Goal: Task Accomplishment & Management: Use online tool/utility

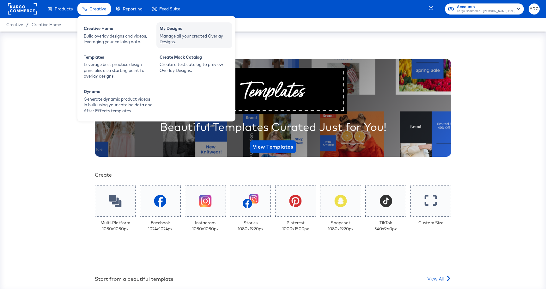
click at [175, 30] on div "My Designs" at bounding box center [193, 30] width 69 height 8
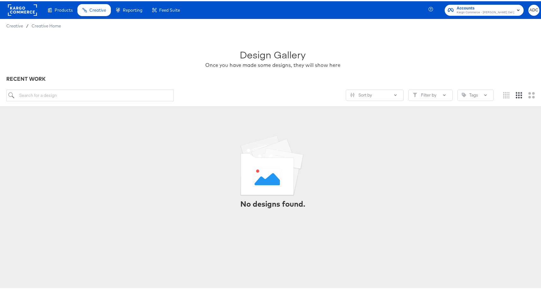
click at [491, 14] on div "Accounts Kargo Commerce - Antonio Del Castillio ADC" at bounding box center [488, 9] width 115 height 18
click at [490, 12] on span "Kargo Commerce - Antonio Del Castillio" at bounding box center [485, 11] width 57 height 5
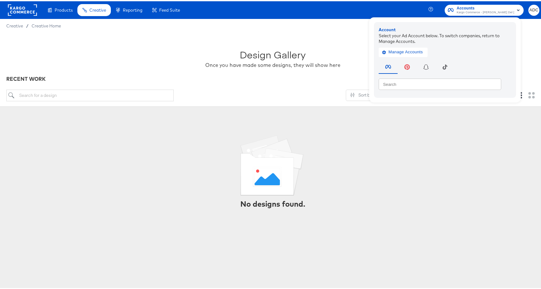
click at [125, 49] on div "Design Gallery Once you have made some designs, they will show here" at bounding box center [272, 54] width 533 height 39
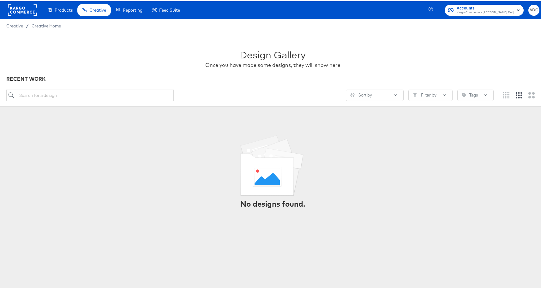
click at [13, 4] on rect at bounding box center [22, 8] width 29 height 11
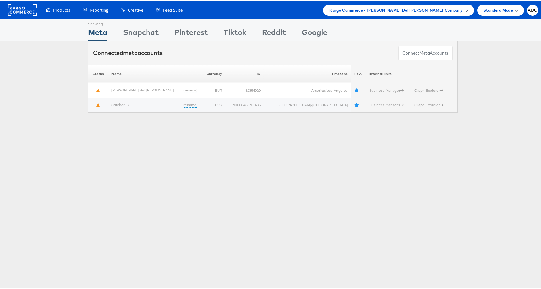
click at [408, 9] on span "Kargo Commerce - [PERSON_NAME] Del [PERSON_NAME] Company" at bounding box center [395, 9] width 133 height 7
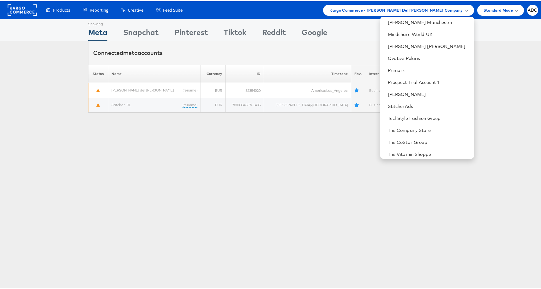
scroll to position [261, 0]
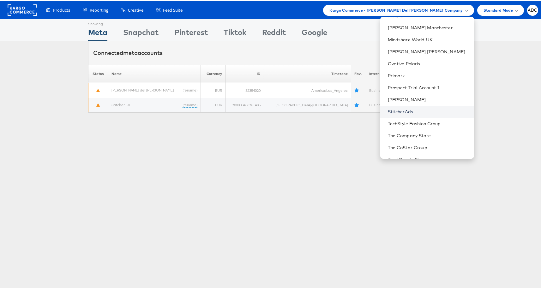
click at [402, 109] on link "StitcherAds" at bounding box center [428, 110] width 81 height 6
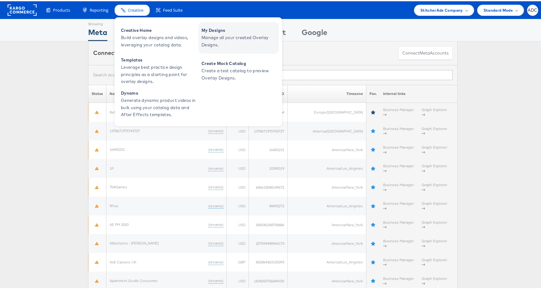
click at [212, 32] on span "My Designs" at bounding box center [239, 29] width 76 height 7
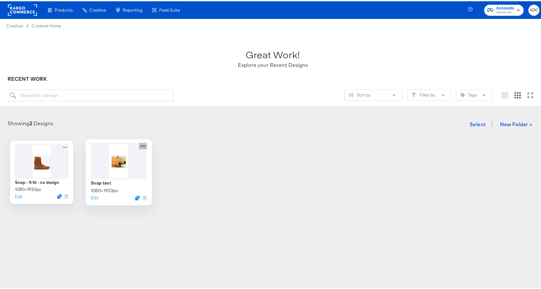
click at [139, 147] on icon at bounding box center [143, 144] width 8 height 7
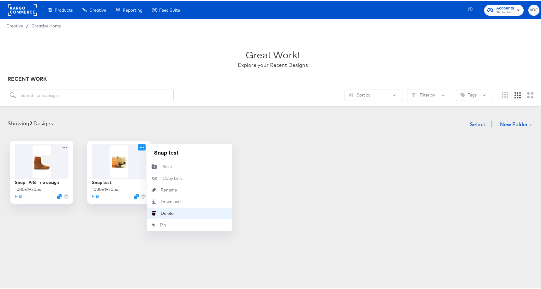
click at [161, 212] on div "Delete Delete" at bounding box center [161, 212] width 0 height 0
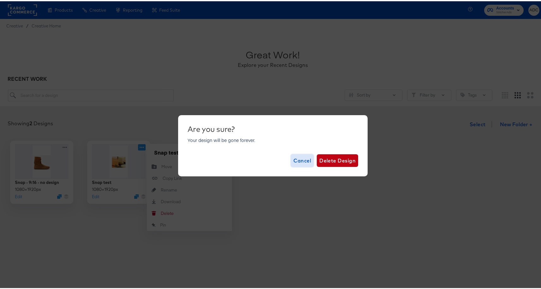
click at [300, 159] on span "Cancel" at bounding box center [302, 159] width 18 height 9
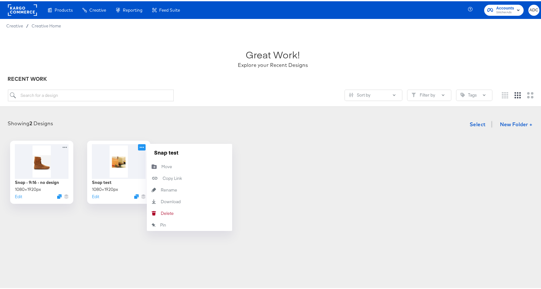
click at [254, 257] on div "Products Products Product Catalogs Enhance Your Product Catalog, Map Them to Pu…" at bounding box center [273, 144] width 546 height 289
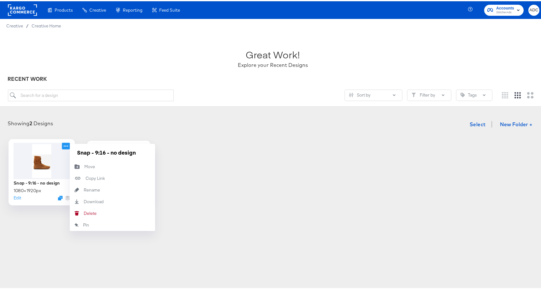
click at [62, 143] on icon at bounding box center [66, 144] width 8 height 7
click at [95, 210] on button "Delete Delete" at bounding box center [112, 212] width 85 height 12
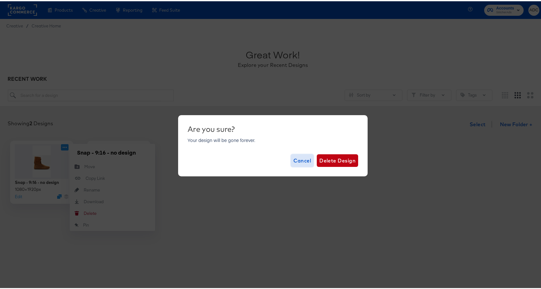
click at [295, 159] on span "Cancel" at bounding box center [302, 159] width 18 height 9
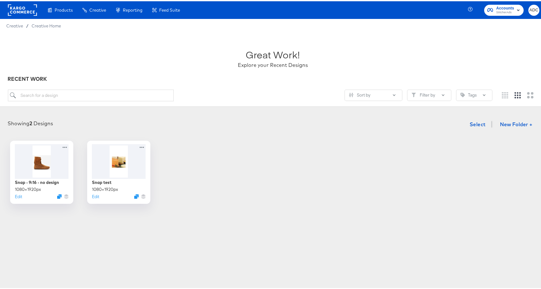
click at [247, 178] on div "Snap - 9:16 - no design 1080 × 1920 px Edit Snap test 1080 × 1920 px Edit" at bounding box center [272, 171] width 533 height 63
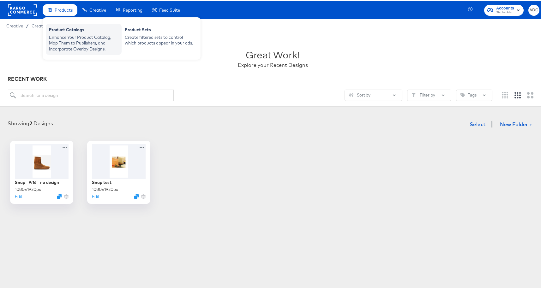
click at [70, 38] on div "Enhance Your Product Catalog, Map Them to Publishers, and Incorporate Overlay D…" at bounding box center [83, 42] width 69 height 18
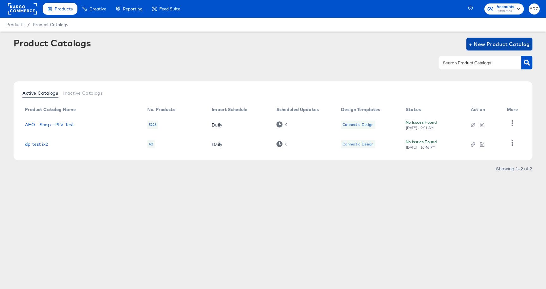
click at [484, 45] on span "+ New Product Catalog" at bounding box center [499, 44] width 61 height 9
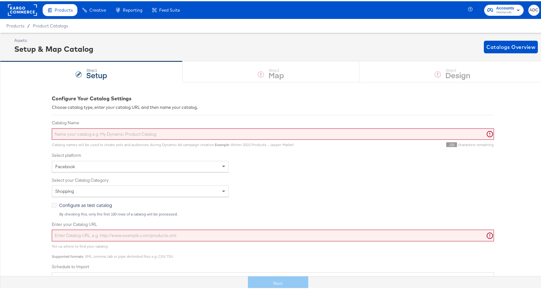
click at [108, 133] on input "Catalog Name" at bounding box center [273, 133] width 442 height 12
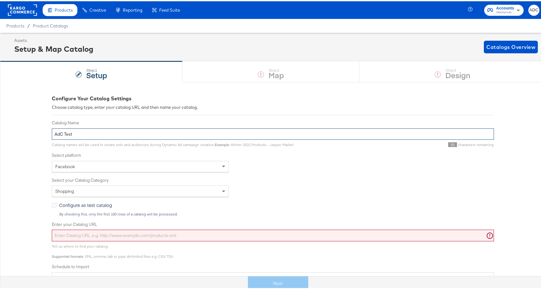
type input "AdC Test"
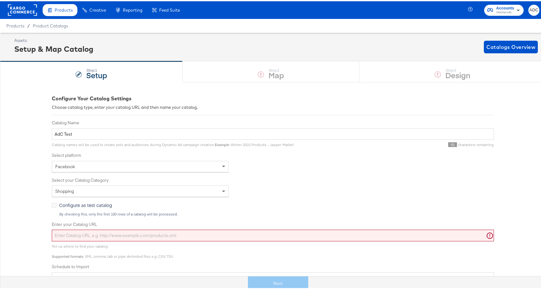
click at [9, 9] on rect at bounding box center [22, 8] width 29 height 11
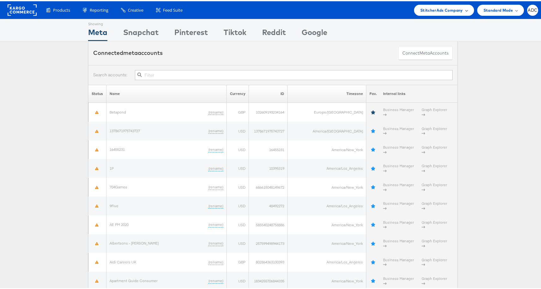
click at [451, 6] on span "StitcherAds Company" at bounding box center [441, 9] width 43 height 7
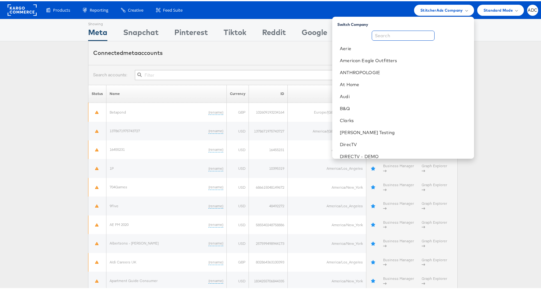
click at [420, 34] on input "text" at bounding box center [403, 34] width 63 height 10
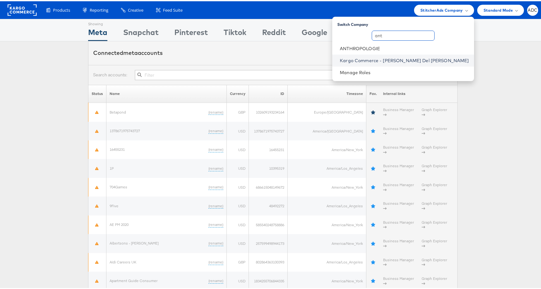
type input "ant"
click at [419, 59] on link "Kargo Commerce - Antonio Del Castillio" at bounding box center [404, 59] width 129 height 6
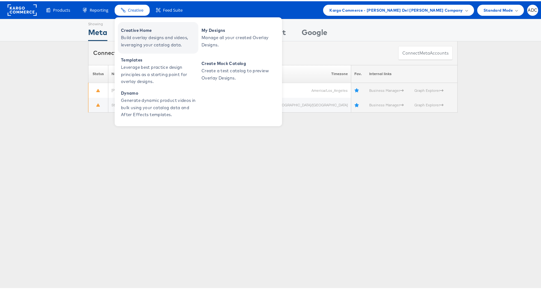
click at [157, 37] on span "Build overlay designs and videos, leveraging your catalog data." at bounding box center [159, 40] width 76 height 15
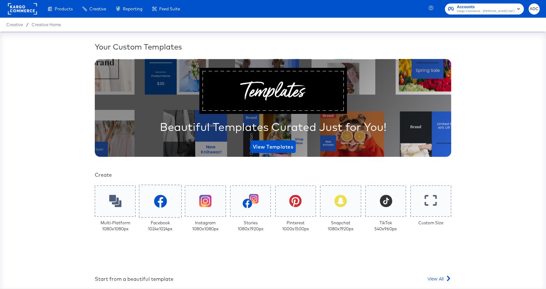
click at [164, 204] on div at bounding box center [160, 201] width 43 height 33
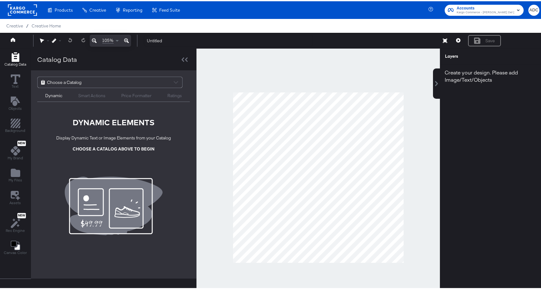
click at [64, 76] on span "Choose a Catalog" at bounding box center [64, 81] width 34 height 11
click at [66, 81] on span "Choose a Catalog" at bounding box center [64, 81] width 34 height 11
click at [146, 81] on div "Choose a Catalog" at bounding box center [110, 81] width 145 height 11
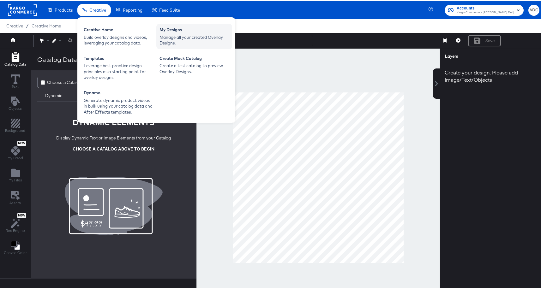
click at [164, 28] on div "My Designs" at bounding box center [193, 30] width 69 height 8
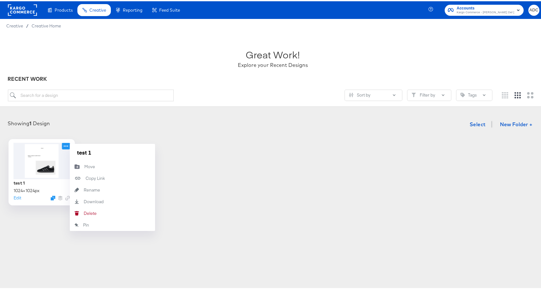
click at [62, 147] on icon at bounding box center [66, 144] width 8 height 7
click at [84, 212] on div "Delete Delete" at bounding box center [84, 212] width 0 height 0
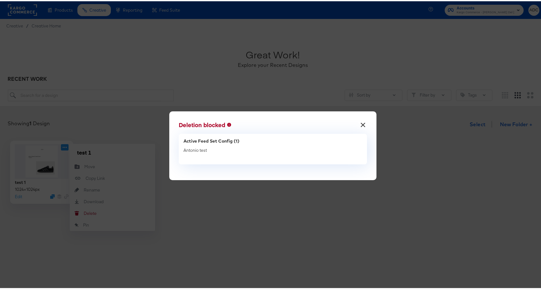
click at [359, 122] on button "×" at bounding box center [362, 121] width 11 height 11
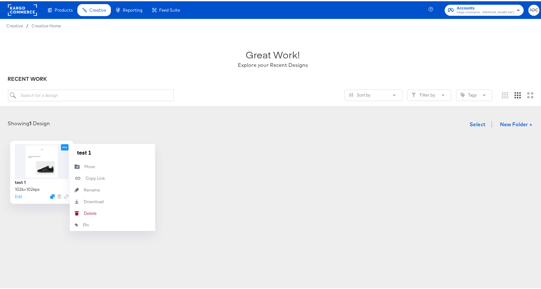
click at [197, 154] on div "test 1 1024 × 1024 px Edit test 1 Move Move Copy Link Copied! Rename Rename Dow…" at bounding box center [272, 171] width 533 height 63
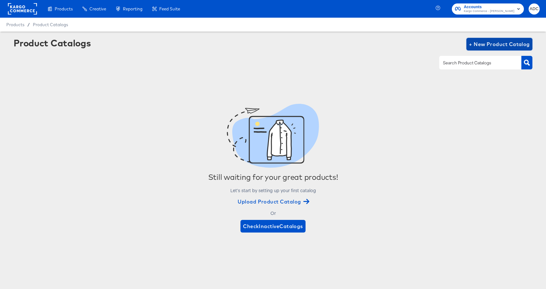
click at [496, 42] on span "+ New Product Catalog" at bounding box center [499, 44] width 61 height 9
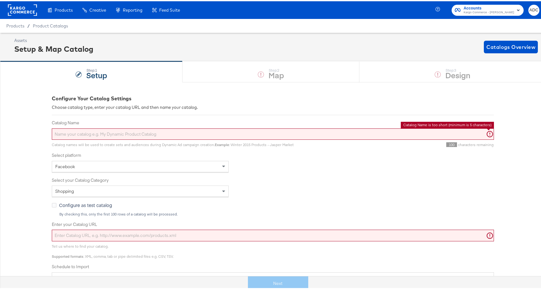
click at [141, 133] on input "Catalog Name" at bounding box center [273, 133] width 442 height 12
type input "Antonio test"
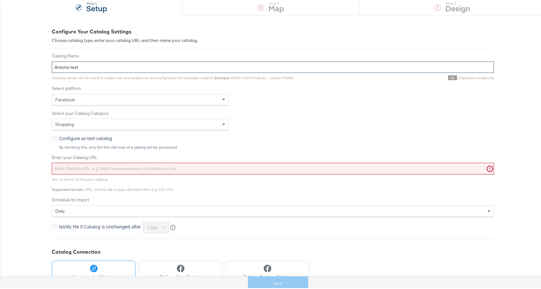
scroll to position [83, 0]
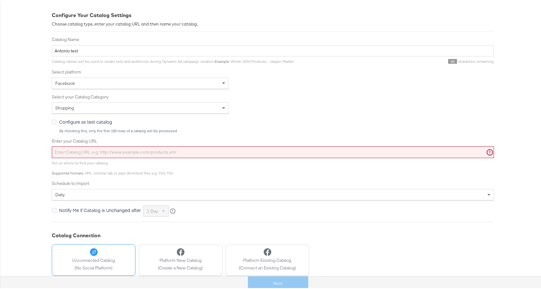
click at [99, 158] on div "Tell us where to find your catalog. Supported formats : XML, comma, tab or pipe…" at bounding box center [273, 165] width 442 height 17
click at [103, 148] on input "Enter your Catalog URL" at bounding box center [273, 151] width 442 height 12
type input "https://stitcher-test-feeds.s3.eu-west-1.amazonaws.com/CC_WeatherTriggers_Feed.…"
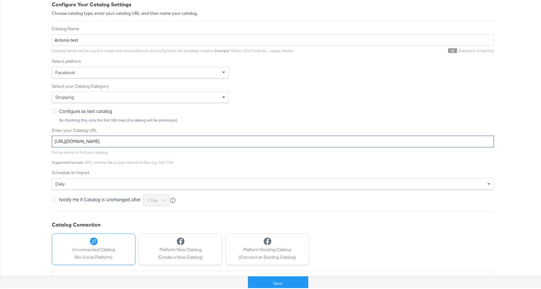
scroll to position [113, 0]
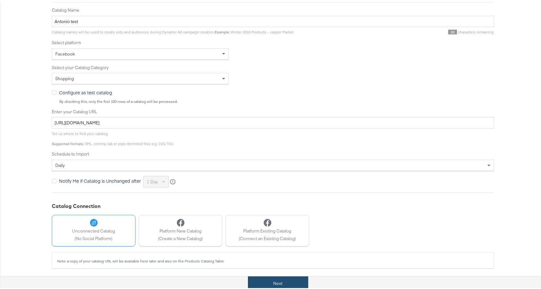
click at [269, 282] on button "Next" at bounding box center [278, 282] width 60 height 14
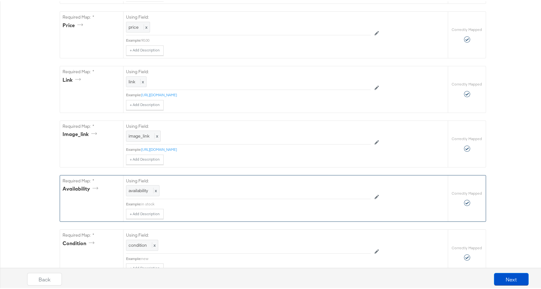
scroll to position [444, 0]
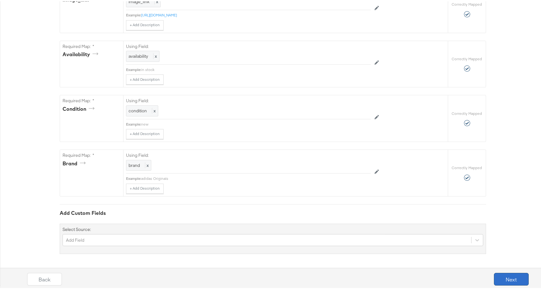
click at [498, 277] on button "Next" at bounding box center [511, 278] width 35 height 13
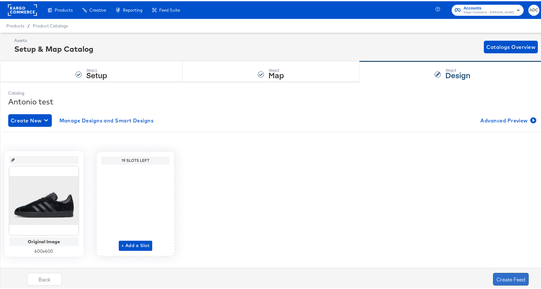
click at [512, 282] on button "Create Feed" at bounding box center [511, 278] width 36 height 13
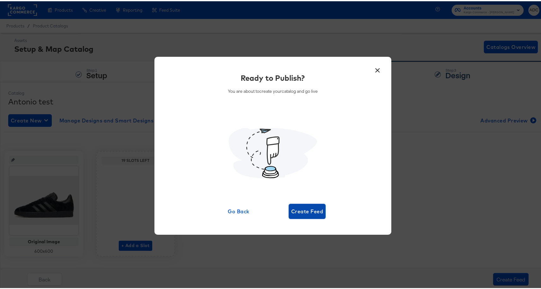
click at [306, 209] on span "Create Feed" at bounding box center [307, 210] width 32 height 9
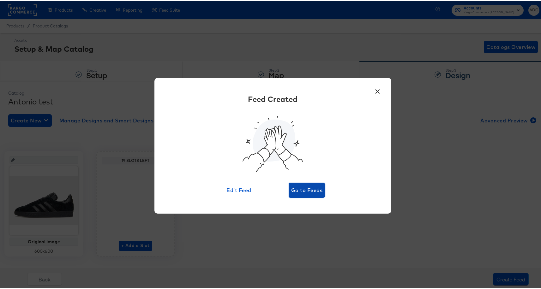
click at [302, 188] on span "Go to Feeds" at bounding box center [306, 189] width 31 height 9
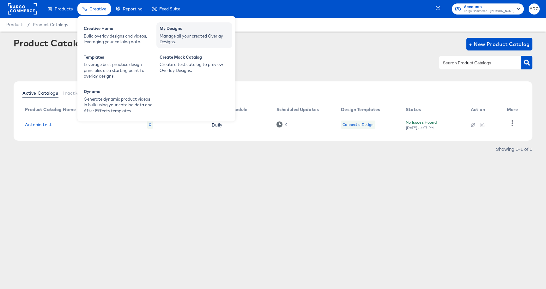
click at [196, 44] on div "Manage all your created Overlay Designs." at bounding box center [193, 39] width 69 height 12
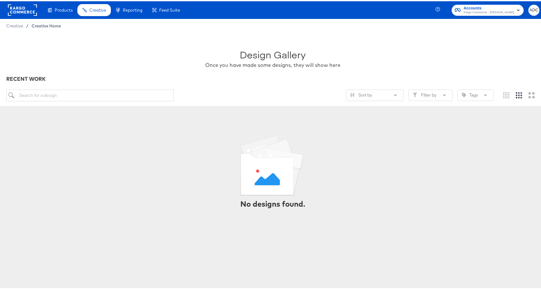
click at [45, 24] on span "Creative Home" at bounding box center [46, 24] width 29 height 5
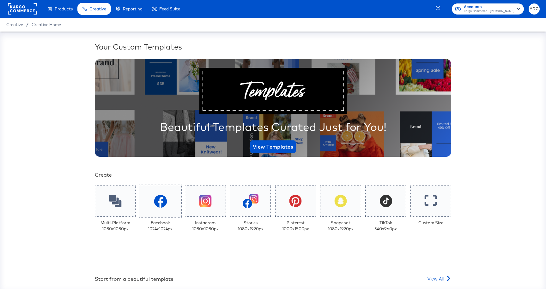
click at [146, 212] on div at bounding box center [160, 201] width 43 height 33
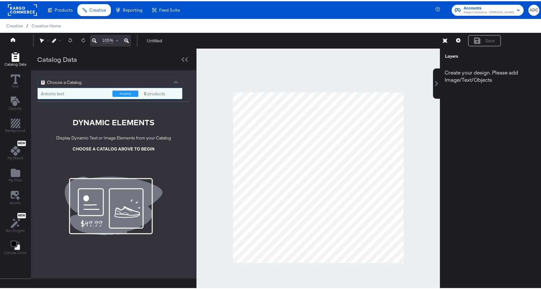
click at [96, 78] on div "Choose a Catalog" at bounding box center [110, 81] width 145 height 11
click at [72, 94] on div "Antonio test" at bounding box center [74, 93] width 67 height 6
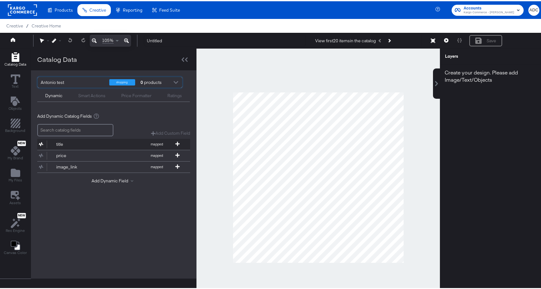
click at [65, 144] on div "title" at bounding box center [79, 143] width 46 height 6
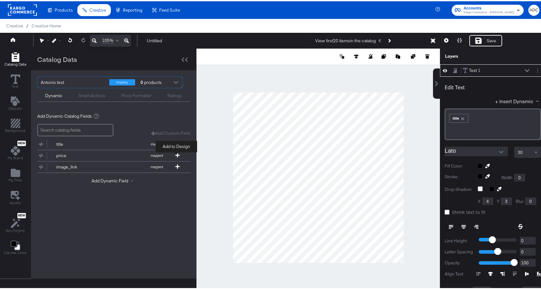
click at [176, 155] on icon at bounding box center [177, 154] width 4 height 4
click at [175, 166] on icon at bounding box center [177, 165] width 4 height 4
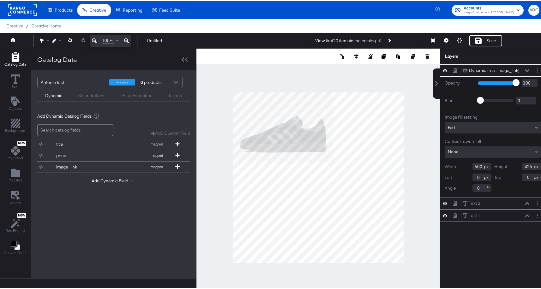
type input "330"
type input "501"
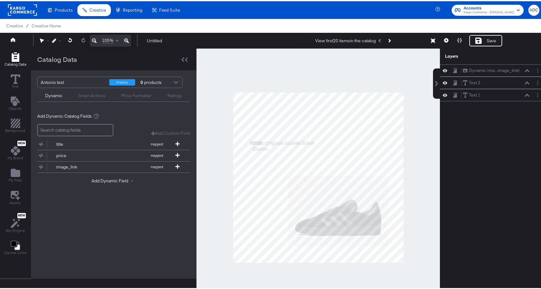
scroll to position [2, 0]
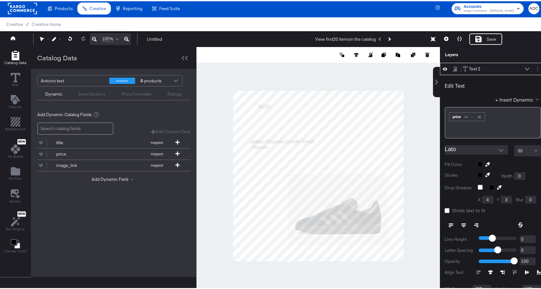
type input "157"
type input "83"
type input "491"
type input "117"
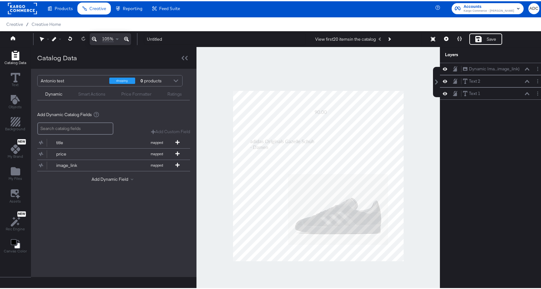
scroll to position [25, 0]
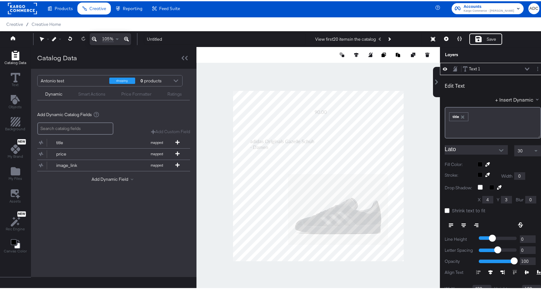
type input "91"
type input "339"
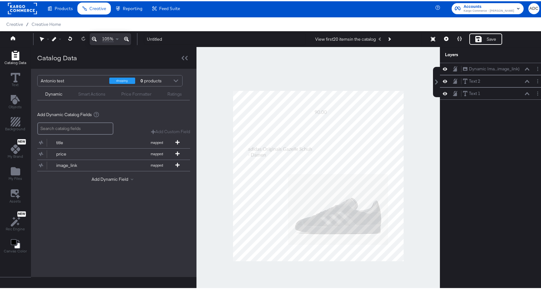
scroll to position [0, 0]
click at [479, 39] on div "Save" at bounding box center [485, 37] width 33 height 11
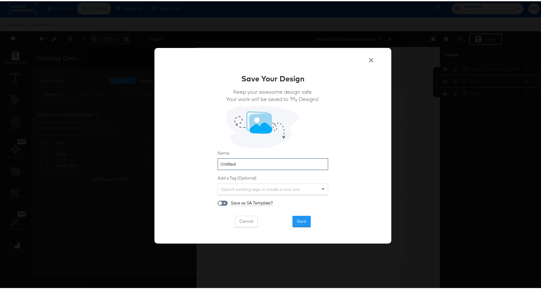
click at [237, 162] on input "Untitled" at bounding box center [273, 163] width 110 height 12
type input "test 1"
click at [297, 221] on button "Save" at bounding box center [301, 220] width 18 height 11
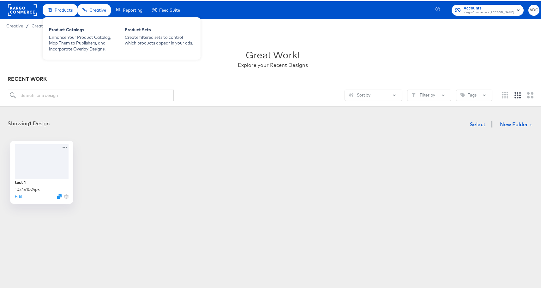
click at [64, 4] on div "Products" at bounding box center [60, 9] width 35 height 12
click at [74, 38] on div "Enhance Your Product Catalog, Map Them to Publishers, and Incorporate Overlay D…" at bounding box center [83, 42] width 69 height 18
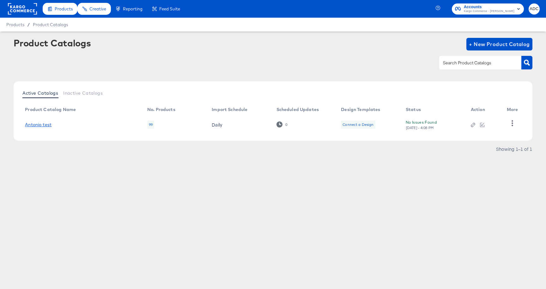
click at [45, 124] on link "Antonio test" at bounding box center [38, 124] width 27 height 5
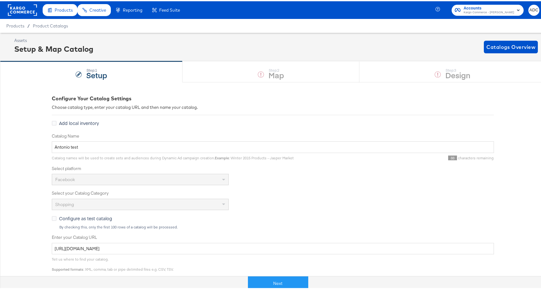
click at [438, 69] on div "Step: 1 Setup Step: 2 Map Step: 3 Design" at bounding box center [273, 70] width 546 height 21
click at [281, 282] on button "Next" at bounding box center [278, 282] width 60 height 14
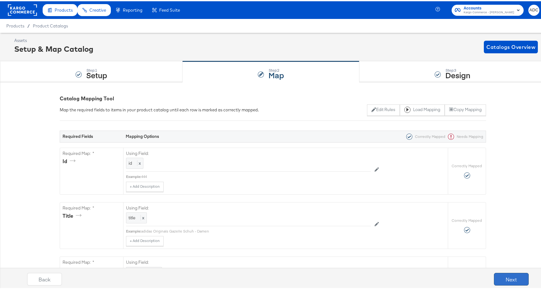
click at [502, 281] on button "Next" at bounding box center [511, 278] width 35 height 13
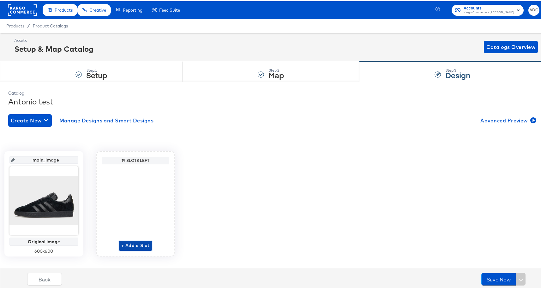
click at [150, 242] on span "+ Add a Slot" at bounding box center [135, 245] width 28 height 8
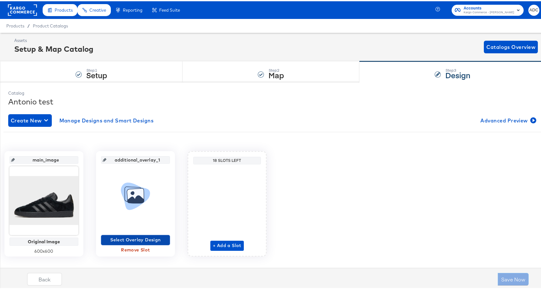
click at [167, 239] on span "Select Overlay Design" at bounding box center [136, 239] width 64 height 8
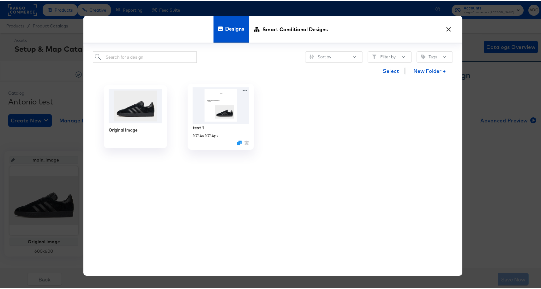
click at [223, 108] on img at bounding box center [221, 104] width 57 height 36
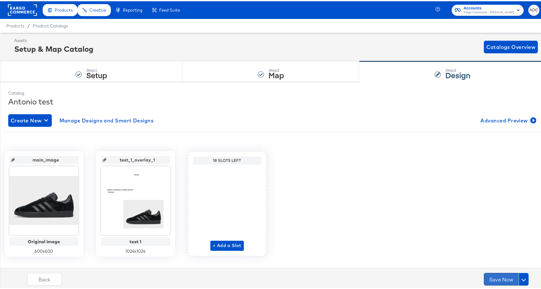
click at [486, 279] on button "Save Now" at bounding box center [501, 278] width 35 height 13
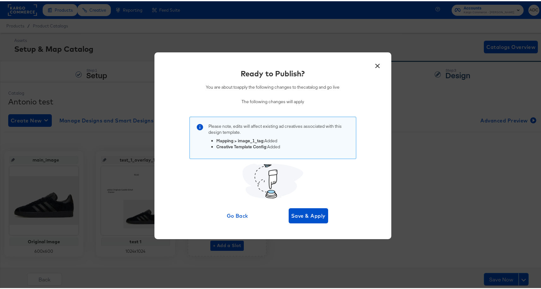
click at [290, 206] on div "Ready to Publish? You are about to apply the following changes to the catalog a…" at bounding box center [273, 144] width 218 height 155
click at [305, 219] on button "Save & Apply" at bounding box center [308, 214] width 39 height 15
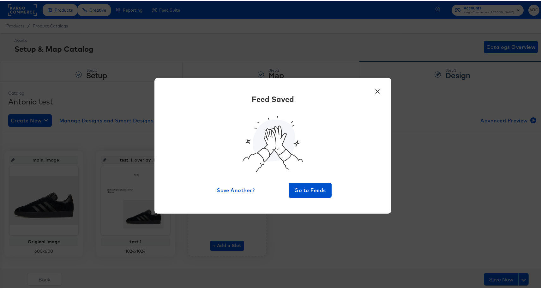
click at [373, 89] on button "×" at bounding box center [377, 88] width 11 height 11
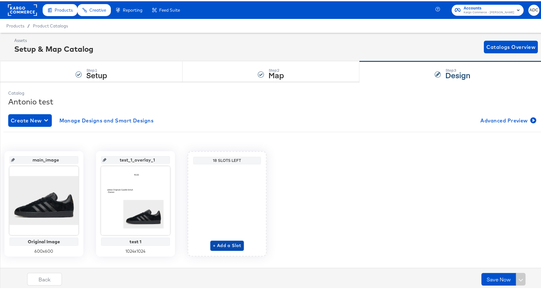
click at [241, 242] on span "+ Add a Slot" at bounding box center [227, 245] width 28 height 8
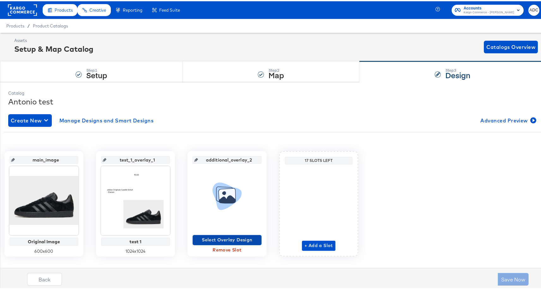
click at [259, 240] on span "Select Overlay Design" at bounding box center [227, 239] width 64 height 8
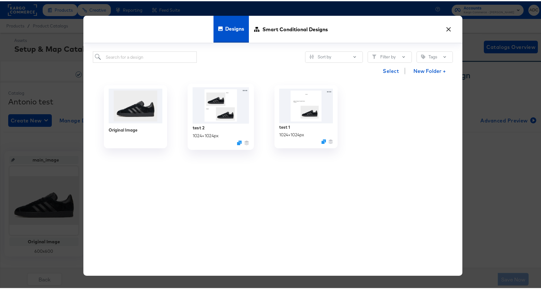
click at [219, 103] on img at bounding box center [221, 104] width 57 height 36
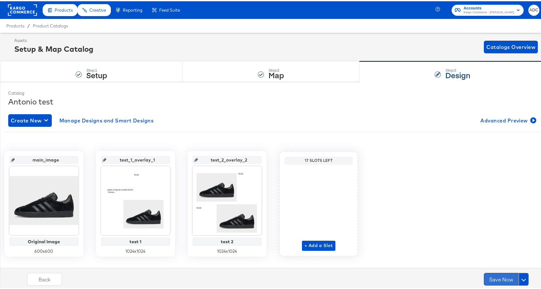
click at [502, 280] on button "Save Now" at bounding box center [501, 278] width 35 height 13
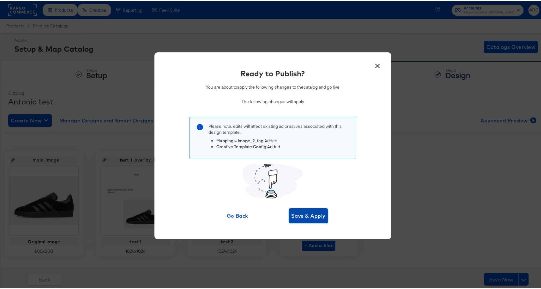
click at [314, 221] on button "Save & Apply" at bounding box center [308, 214] width 39 height 15
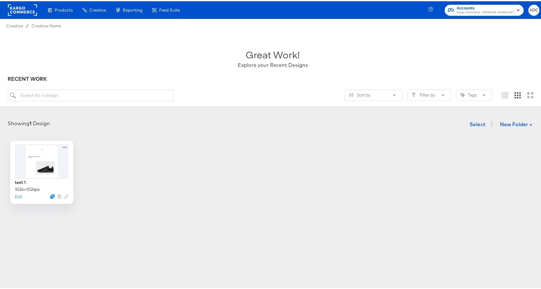
drag, startPoint x: 238, startPoint y: 191, endPoint x: 234, endPoint y: 192, distance: 4.4
click at [239, 191] on div "test 1 1024 × 1024 px Edit" at bounding box center [272, 171] width 533 height 63
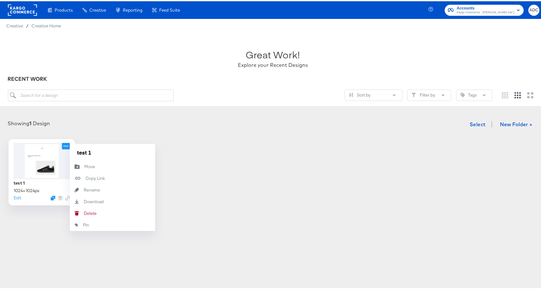
click at [63, 146] on icon at bounding box center [66, 144] width 8 height 7
click at [84, 212] on div "[PERSON_NAME]" at bounding box center [84, 212] width 0 height 0
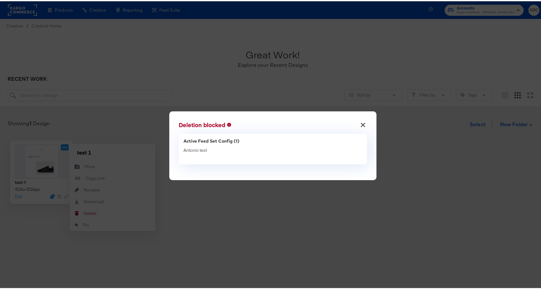
click at [295, 112] on div "× Deletion blocked Active Feed Set Config (1) Antonio test" at bounding box center [272, 144] width 207 height 69
click at [363, 121] on button "×" at bounding box center [362, 121] width 11 height 11
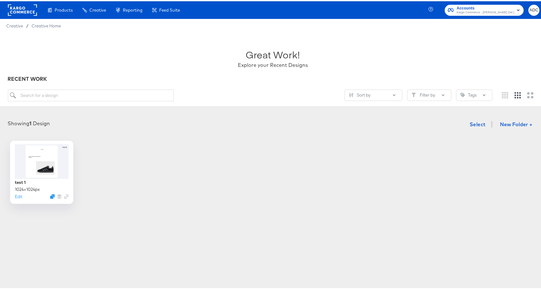
drag, startPoint x: 373, startPoint y: 222, endPoint x: 332, endPoint y: 191, distance: 51.4
click at [373, 222] on article "Great Work! Explore your Recent Designs RECENT WORK Sort by Filter by Tags Show…" at bounding box center [273, 132] width 546 height 201
click at [39, 24] on span "Creative Home" at bounding box center [46, 24] width 29 height 5
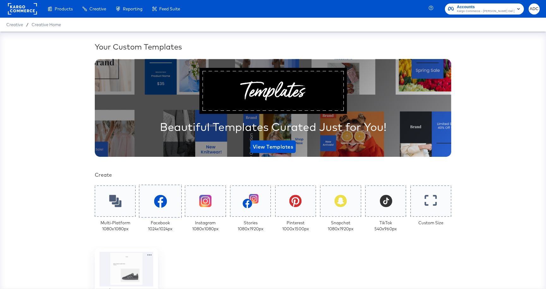
click at [147, 199] on div at bounding box center [160, 201] width 43 height 33
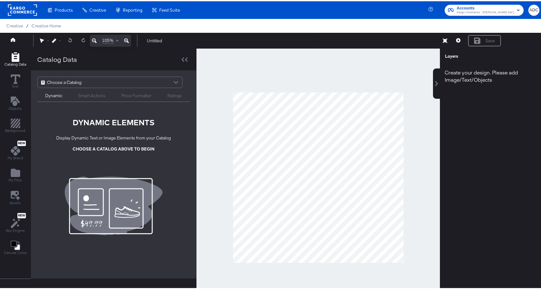
click at [147, 81] on div "Choose a Catalog" at bounding box center [110, 81] width 145 height 11
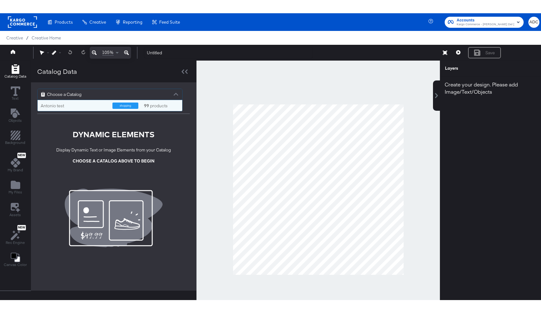
scroll to position [6, 140]
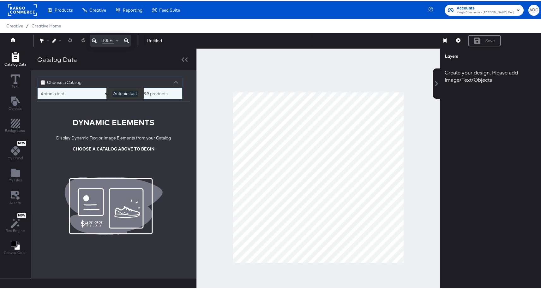
click at [70, 94] on div "Antonio test" at bounding box center [74, 93] width 67 height 6
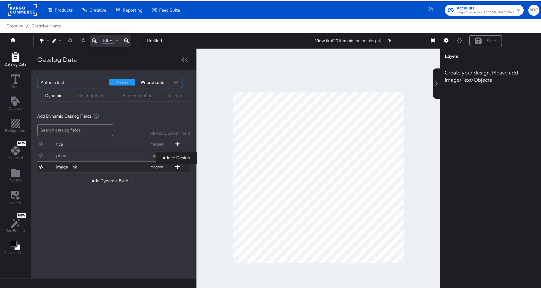
click at [177, 166] on icon at bounding box center [177, 165] width 4 height 4
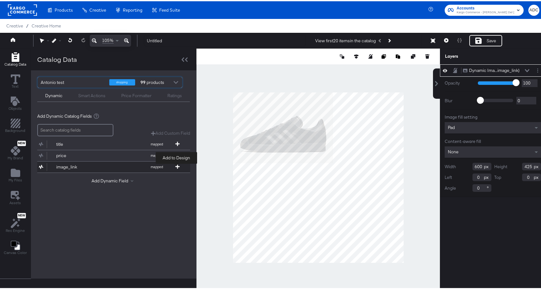
click at [178, 166] on icon at bounding box center [177, 165] width 4 height 4
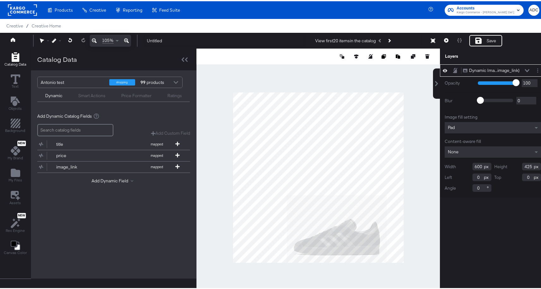
type input "357"
type input "565"
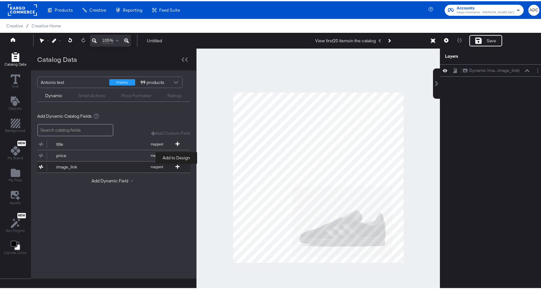
click at [176, 165] on icon at bounding box center [177, 165] width 4 height 4
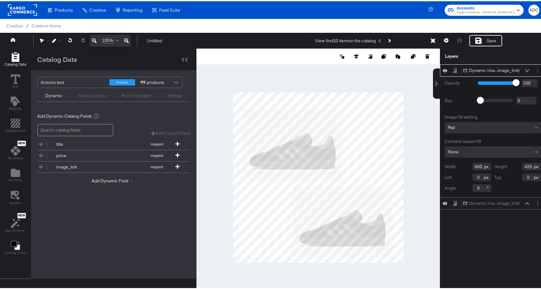
type input "57"
type input "102"
click at [134, 222] on div "Antonio test shopping 99 products Dynamic Smart Actions Price Formatter Ratings…" at bounding box center [113, 173] width 165 height 208
drag, startPoint x: 224, startPoint y: 200, endPoint x: 219, endPoint y: 198, distance: 6.1
click at [224, 201] on div at bounding box center [317, 176] width 243 height 258
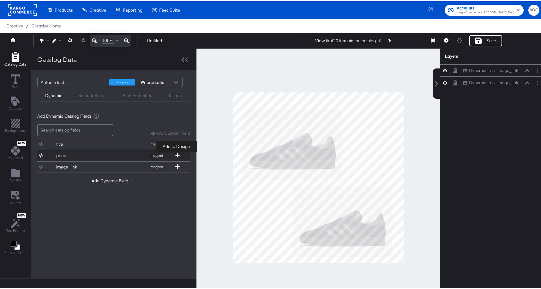
click at [178, 154] on icon at bounding box center [177, 154] width 4 height 4
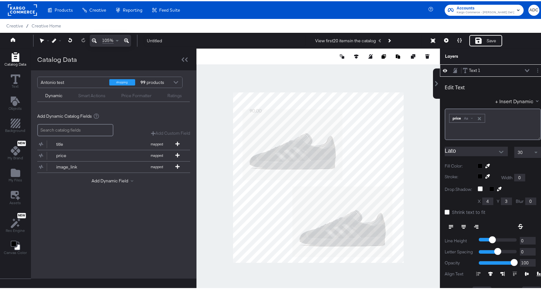
type input "57"
type input "610"
click at [176, 156] on span at bounding box center [177, 154] width 6 height 5
type input "680"
type input "102"
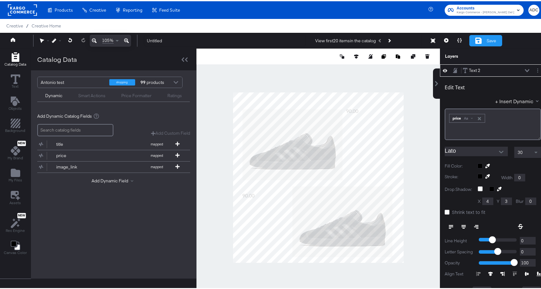
click at [476, 39] on icon at bounding box center [478, 39] width 6 height 6
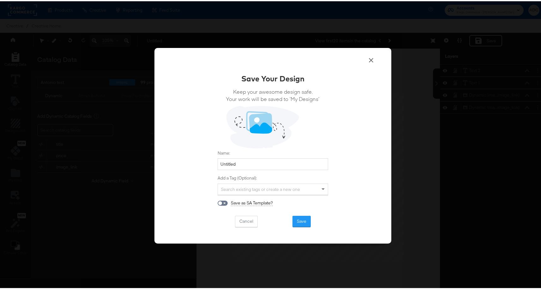
click at [237, 158] on div "Name: Untitled" at bounding box center [273, 159] width 110 height 20
click at [236, 158] on input "Untitled" at bounding box center [273, 163] width 110 height 12
type input "test 2"
click at [303, 220] on button "Save" at bounding box center [301, 220] width 18 height 11
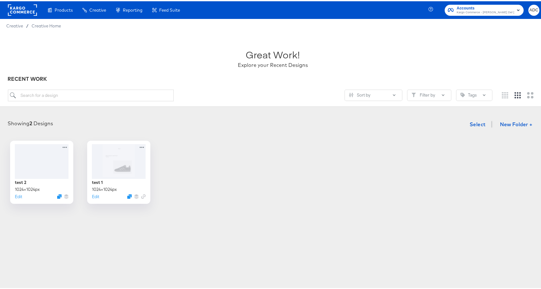
drag, startPoint x: 223, startPoint y: 179, endPoint x: 237, endPoint y: 167, distance: 18.6
click at [227, 178] on div "test 2 1024 × 1024 px Edit test 1 1024 × 1024 px Edit" at bounding box center [272, 171] width 533 height 63
click at [478, 124] on span "Select" at bounding box center [477, 123] width 16 height 9
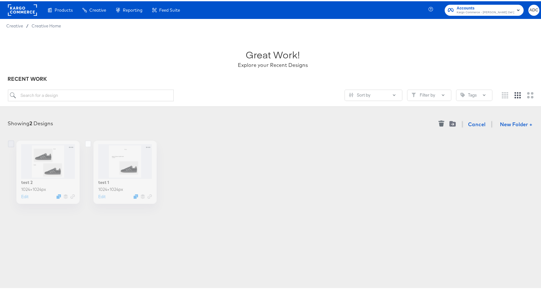
click at [11, 143] on icon at bounding box center [11, 142] width 6 height 7
click at [0, 0] on input "checkbox" at bounding box center [0, 0] width 0 height 0
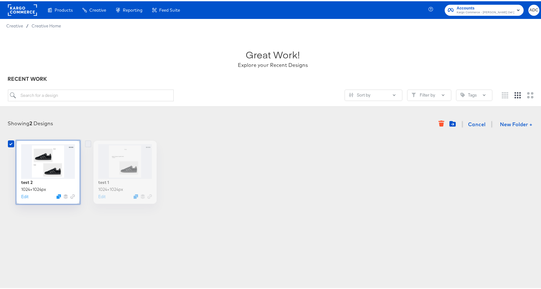
click at [88, 143] on icon at bounding box center [88, 142] width 6 height 7
click at [0, 0] on input "checkbox" at bounding box center [0, 0] width 0 height 0
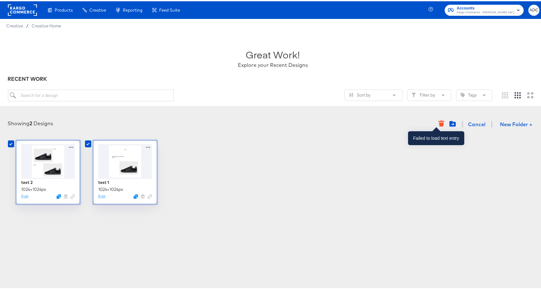
click at [439, 123] on icon "button" at bounding box center [441, 124] width 5 height 4
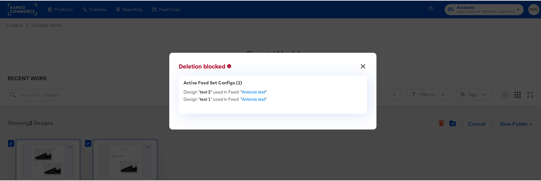
click at [361, 68] on button "×" at bounding box center [362, 63] width 11 height 11
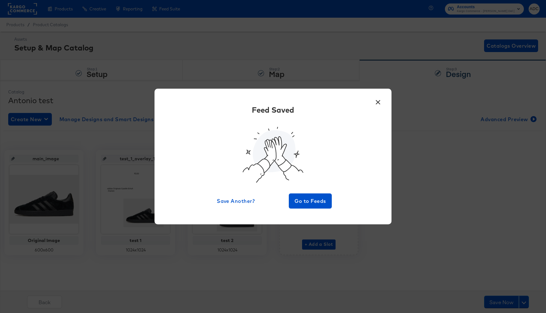
click at [468, 63] on div "× Feed Saved Save Another? Go to Feeds" at bounding box center [273, 156] width 546 height 313
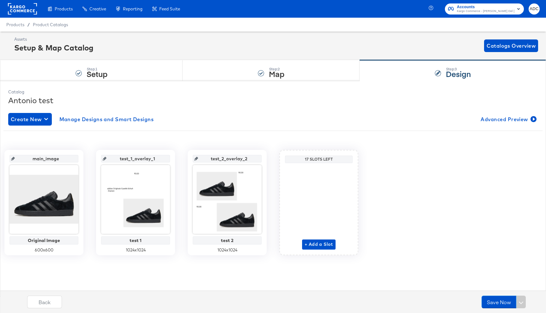
click at [533, 9] on span "ADC" at bounding box center [534, 8] width 6 height 7
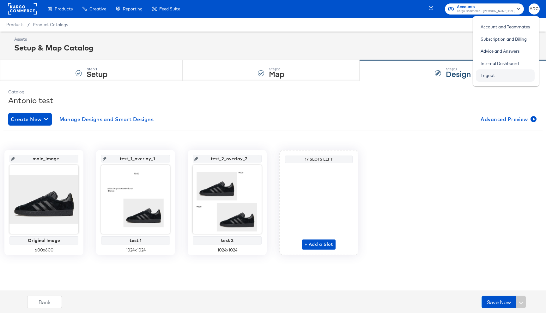
click at [490, 75] on link "Logout" at bounding box center [487, 75] width 24 height 11
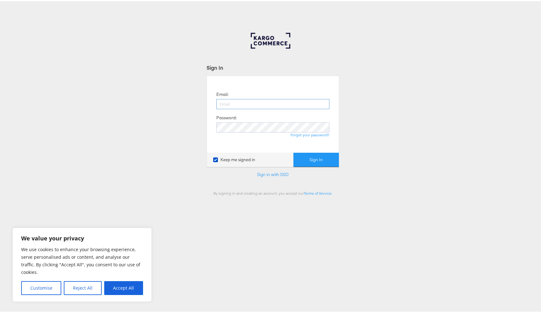
click at [235, 102] on input "email" at bounding box center [272, 103] width 113 height 10
type input "[EMAIL_ADDRESS][PERSON_NAME][DOMAIN_NAME]"
click at [325, 159] on button "Sign In" at bounding box center [315, 159] width 45 height 14
